Goal: Check status: Check status

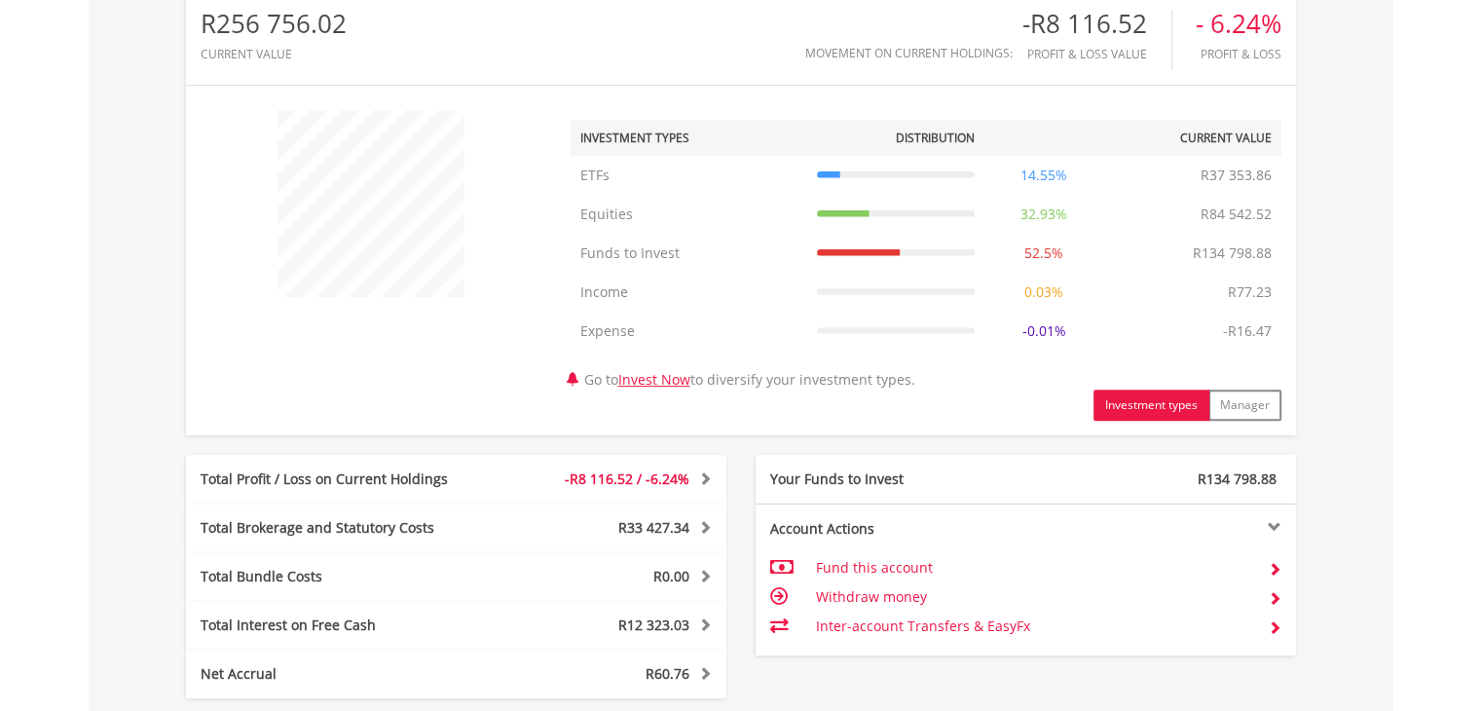
scroll to position [996, 0]
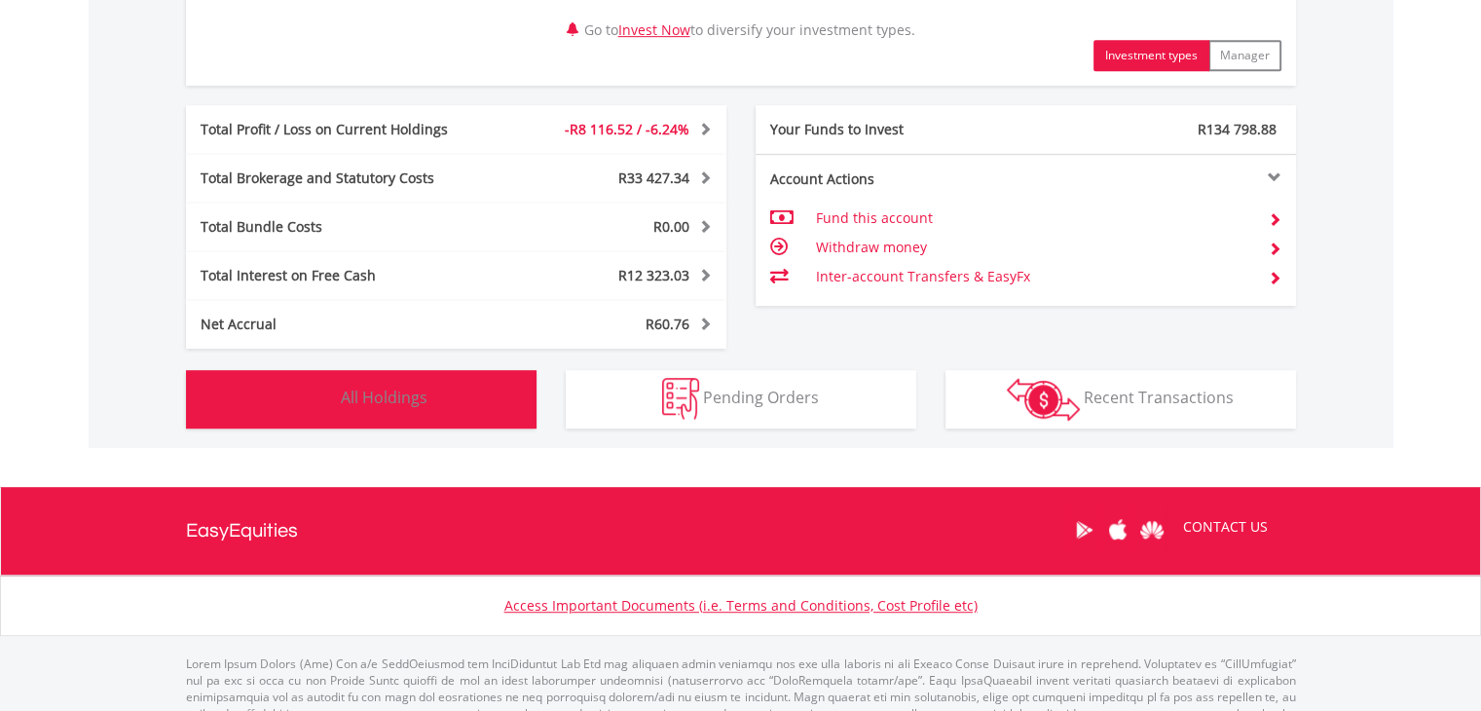
click at [476, 425] on button "Holdings All Holdings" at bounding box center [361, 399] width 351 height 58
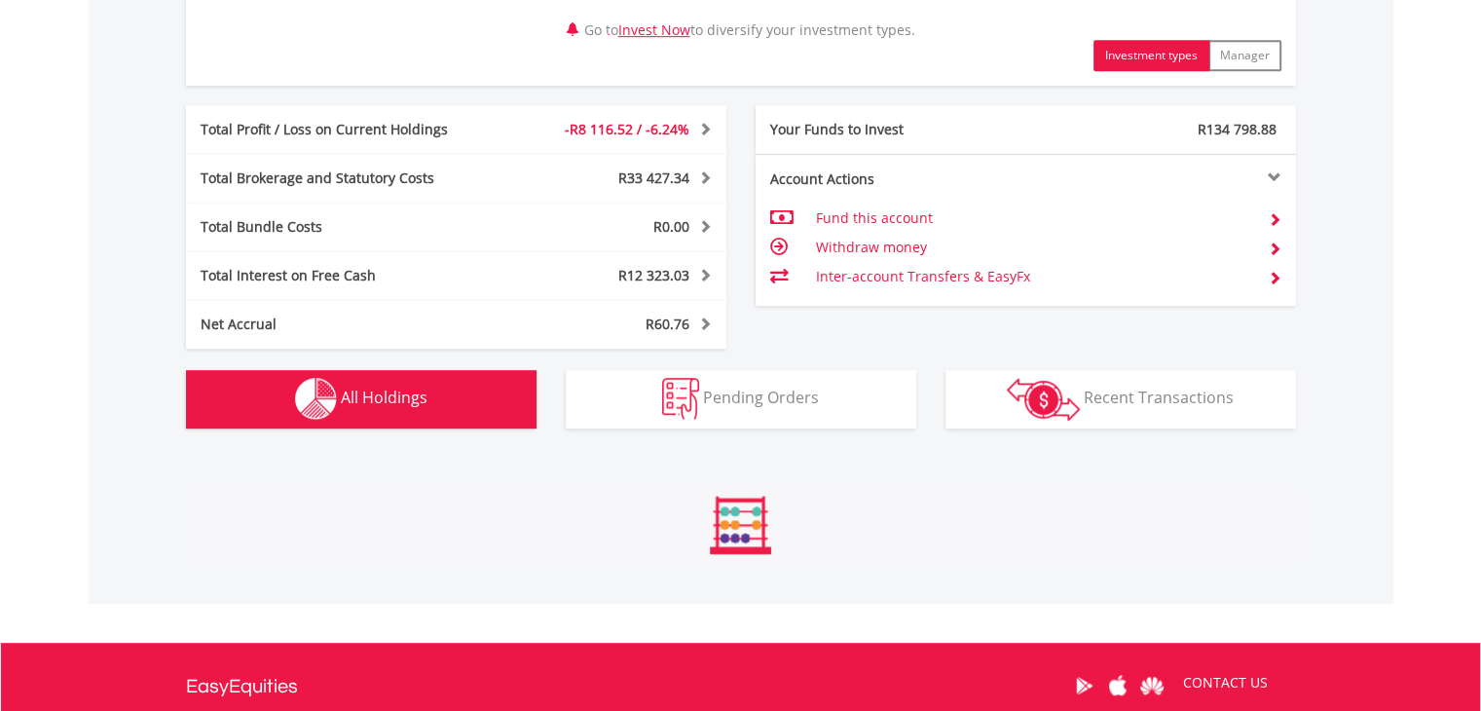
scroll to position [1481, 0]
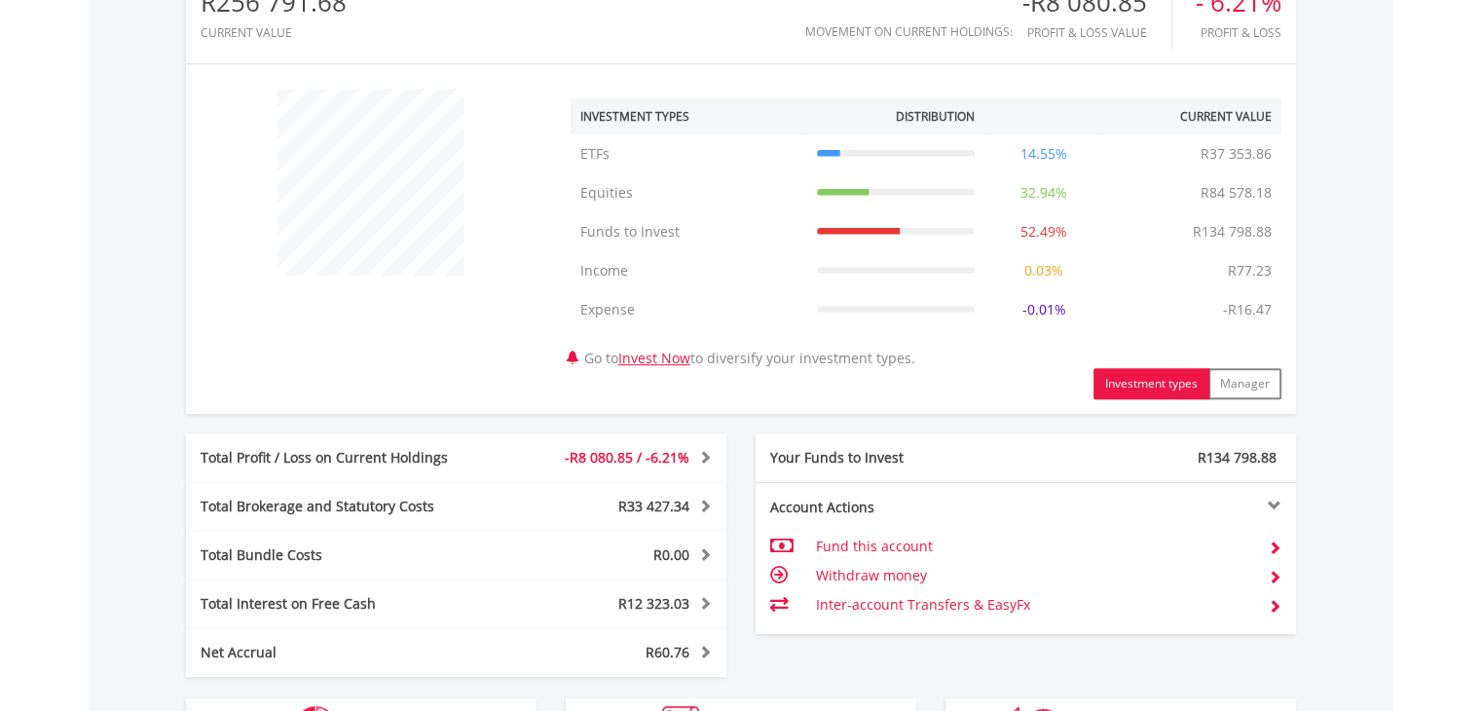
scroll to position [701, 0]
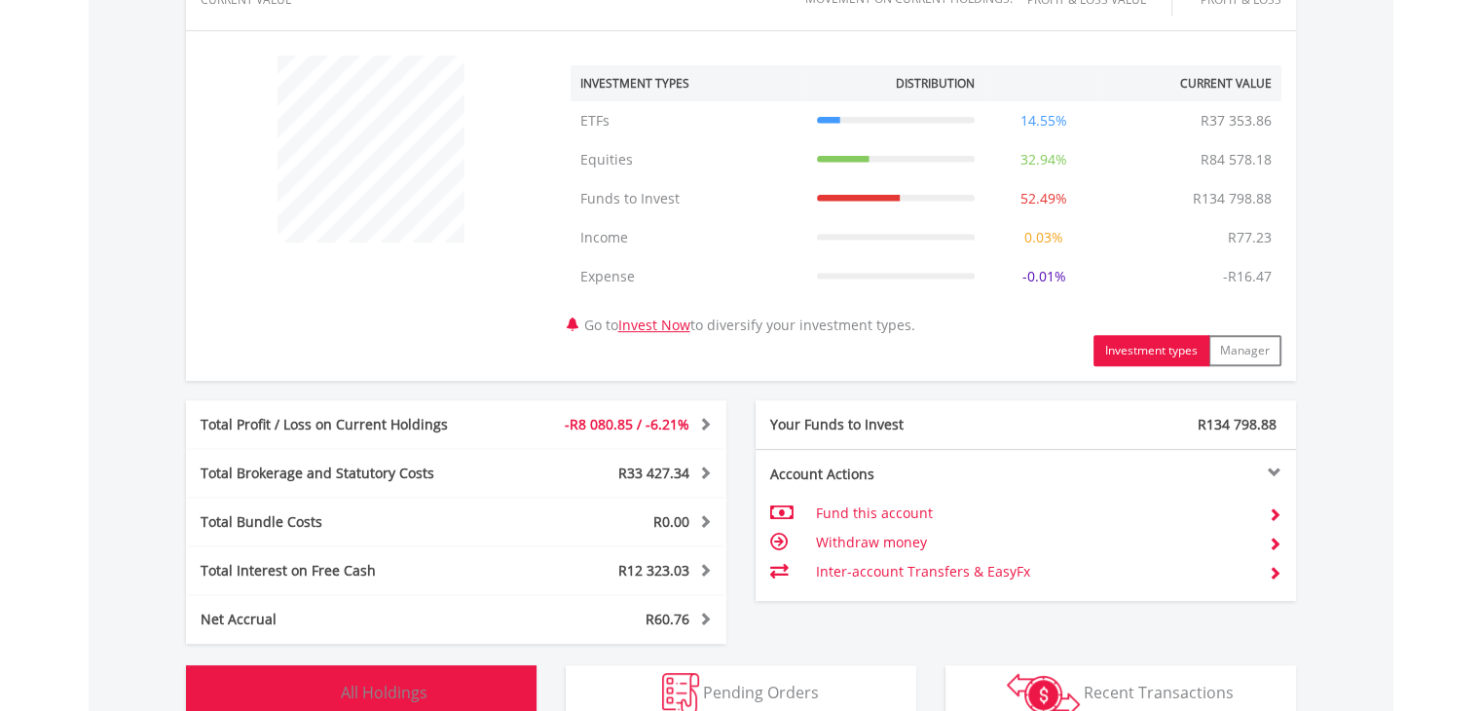
click at [450, 683] on button "Holdings All Holdings" at bounding box center [361, 694] width 351 height 58
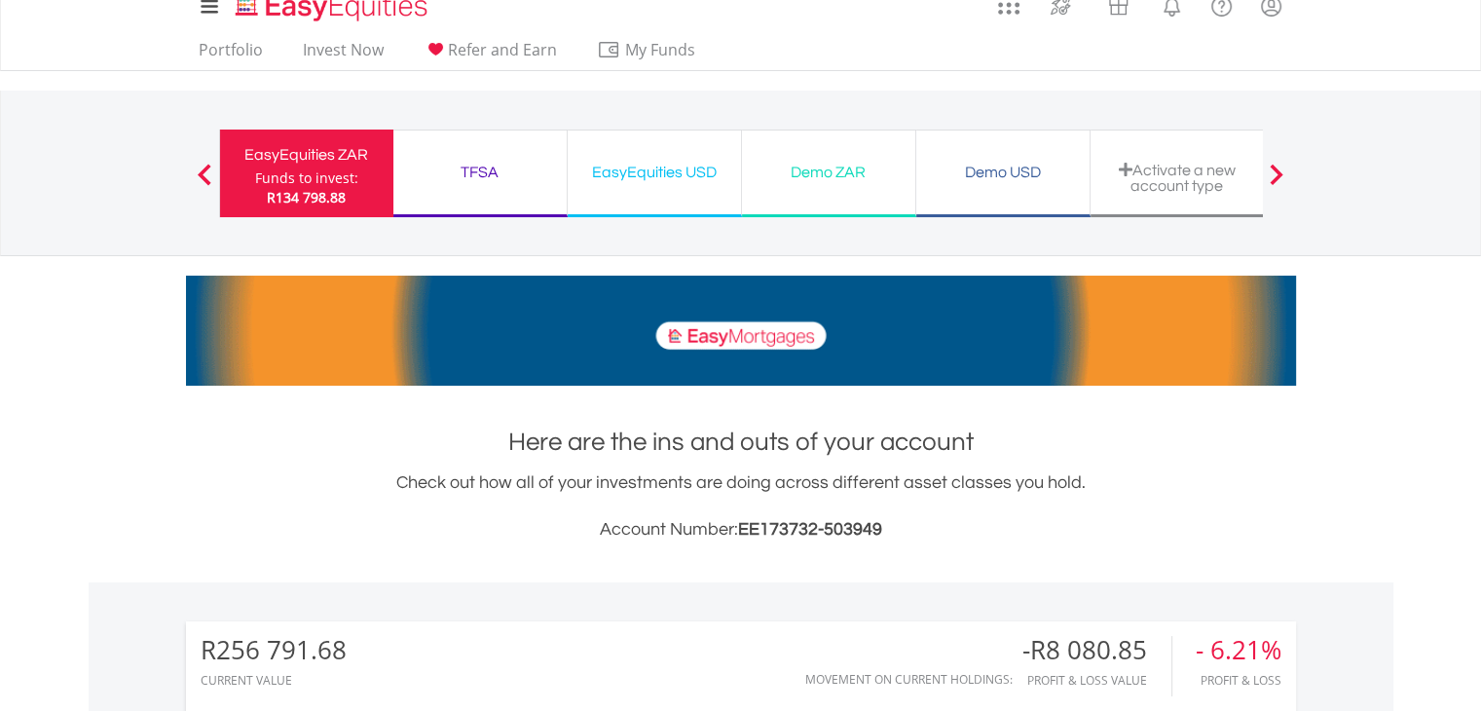
scroll to position [0, 0]
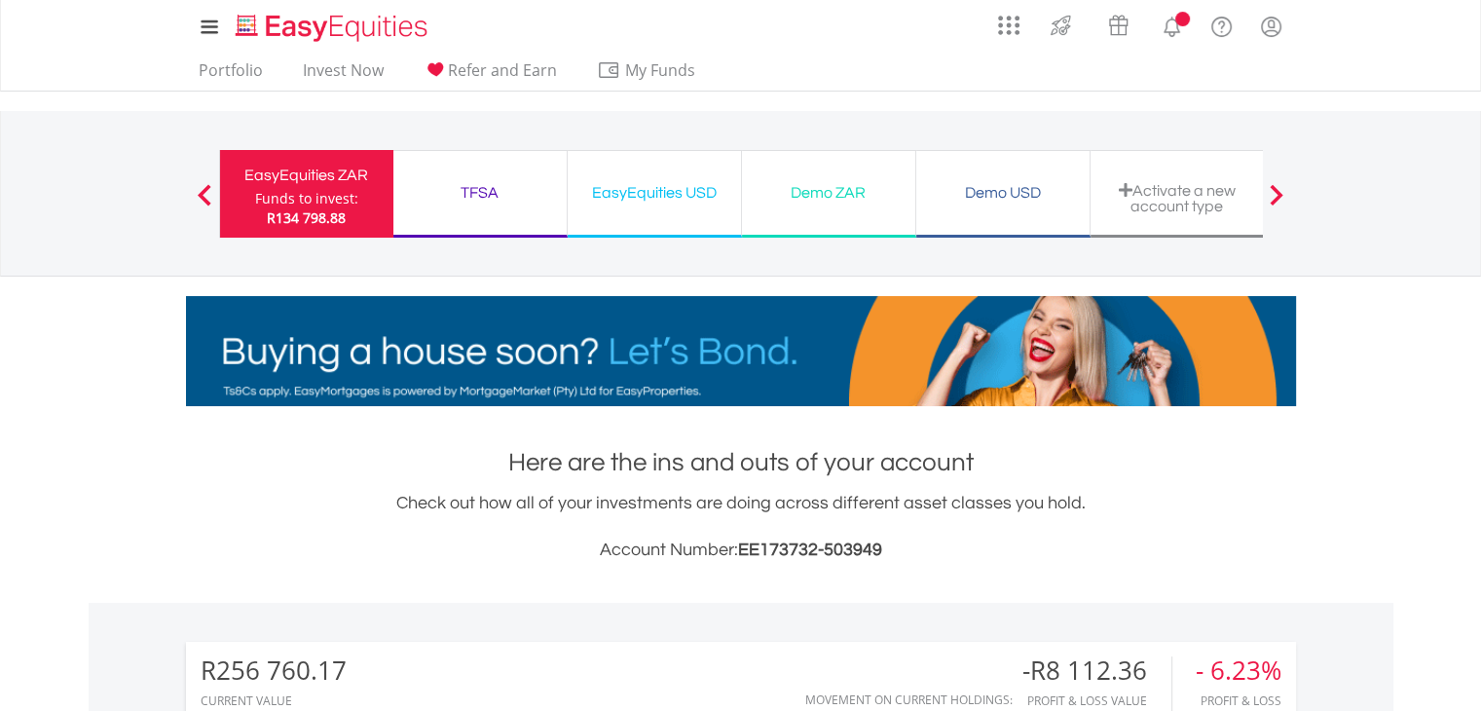
scroll to position [187, 370]
click at [748, 116] on div "EasyEquities ZAR Funds to invest: R134 798.88 TFSA Funds to invest: R134 798.88…" at bounding box center [741, 193] width 1044 height 165
